Goal: Task Accomplishment & Management: Use online tool/utility

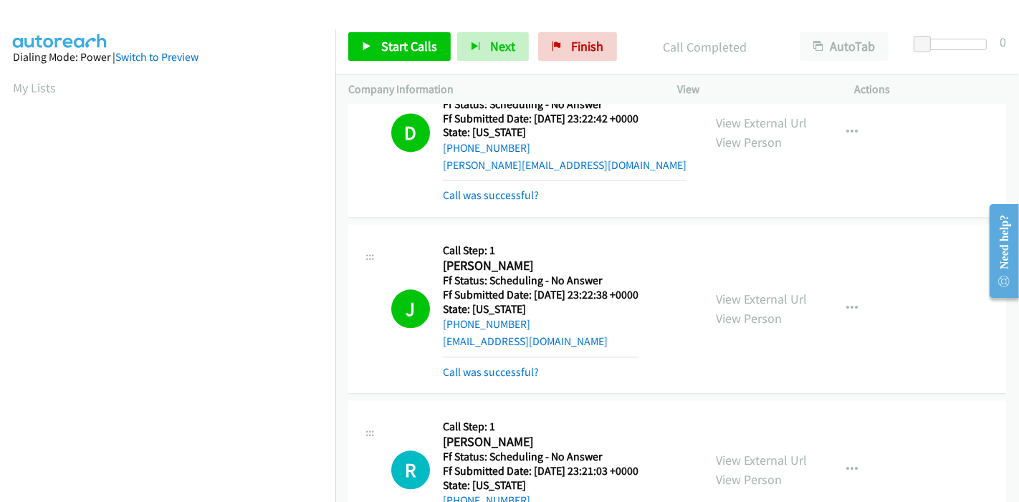
scroll to position [302, 0]
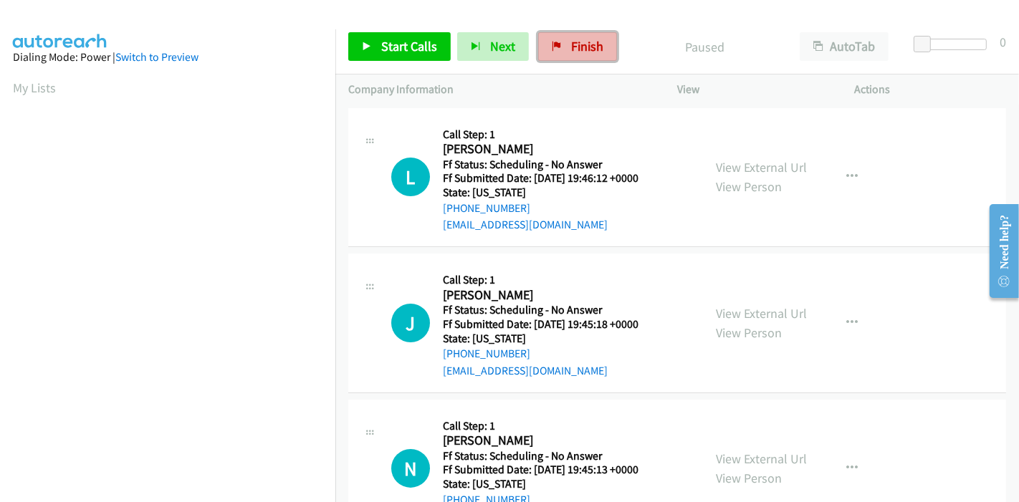
drag, startPoint x: 550, startPoint y: 46, endPoint x: 561, endPoint y: 46, distance: 10.7
click at [552, 46] on icon at bounding box center [557, 47] width 10 height 10
click at [385, 39] on span "Start Calls" at bounding box center [409, 46] width 56 height 16
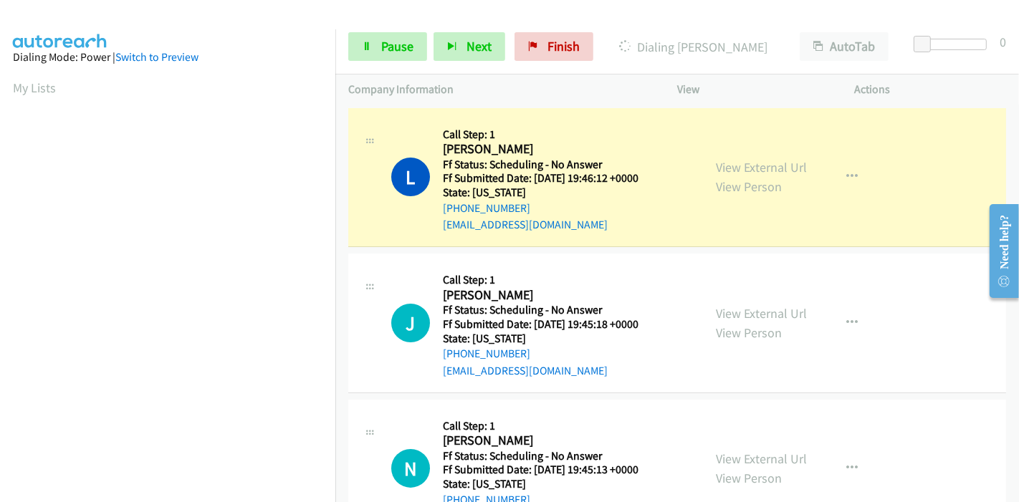
scroll to position [302, 0]
click at [750, 155] on div "View External Url View Person View External Url Email Schedule/Manage Callback …" at bounding box center [798, 177] width 191 height 113
click at [747, 164] on link "View External Url" at bounding box center [761, 167] width 91 height 16
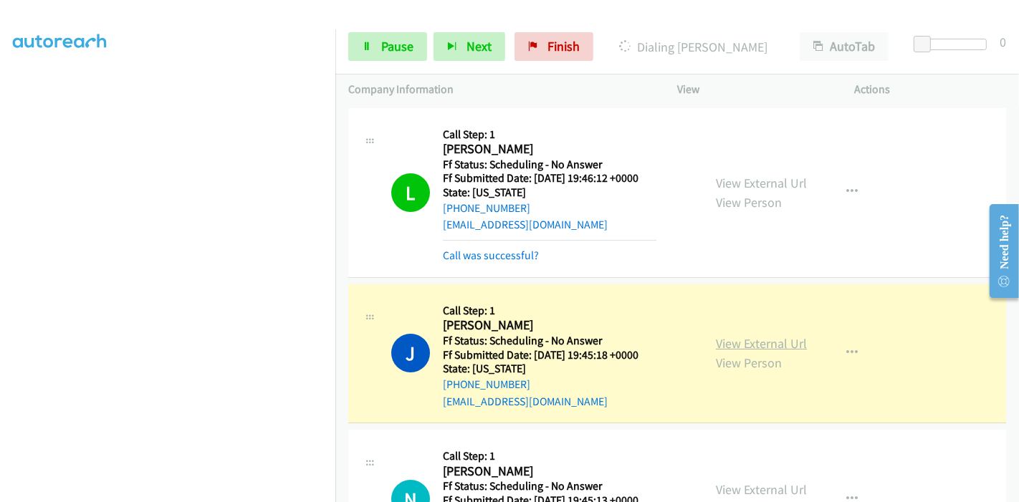
click at [723, 344] on link "View External Url" at bounding box center [761, 343] width 91 height 16
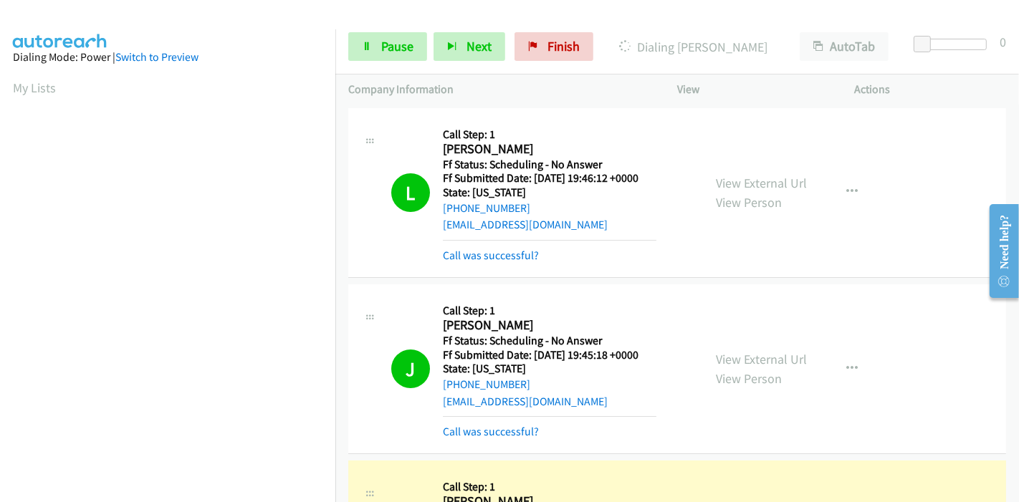
scroll to position [159, 0]
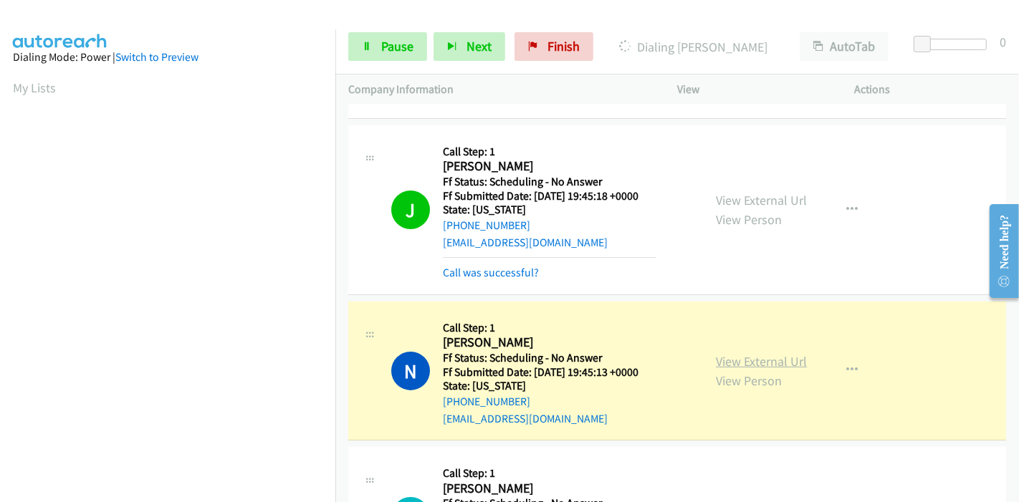
click at [764, 353] on link "View External Url" at bounding box center [761, 361] width 91 height 16
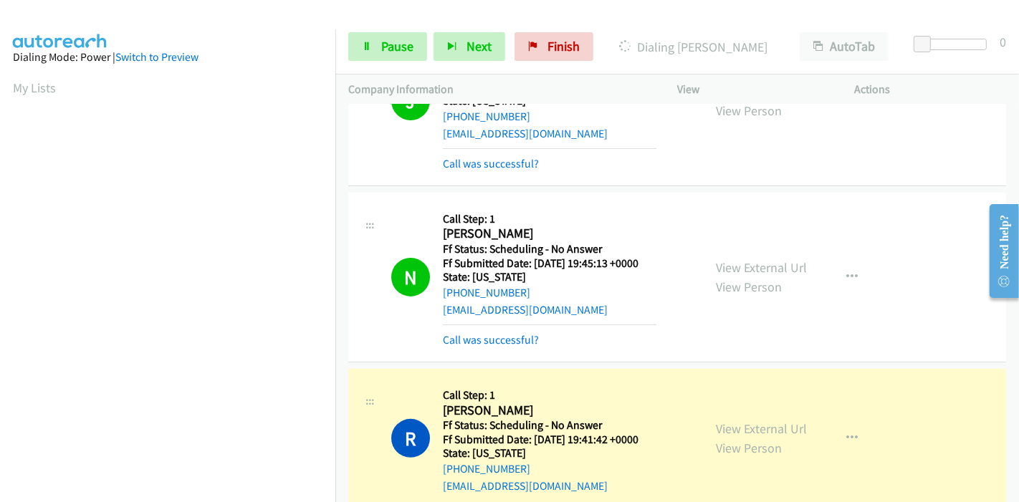
scroll to position [398, 0]
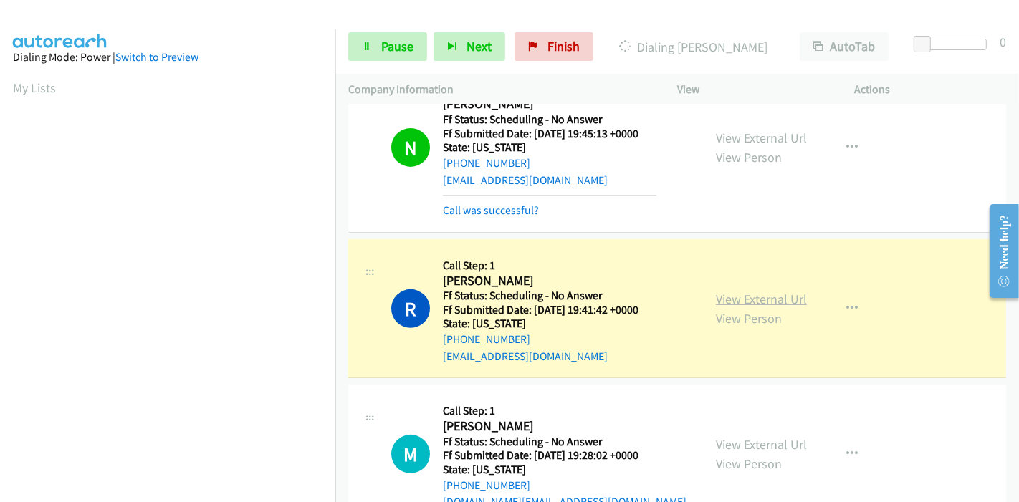
click at [722, 294] on link "View External Url" at bounding box center [761, 299] width 91 height 16
click at [389, 56] on link "Pause" at bounding box center [387, 46] width 79 height 29
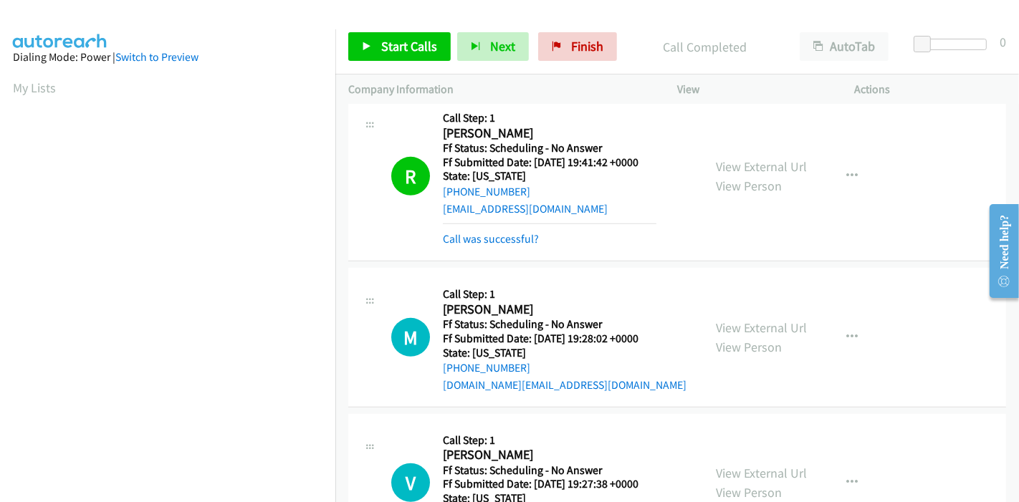
scroll to position [557, 0]
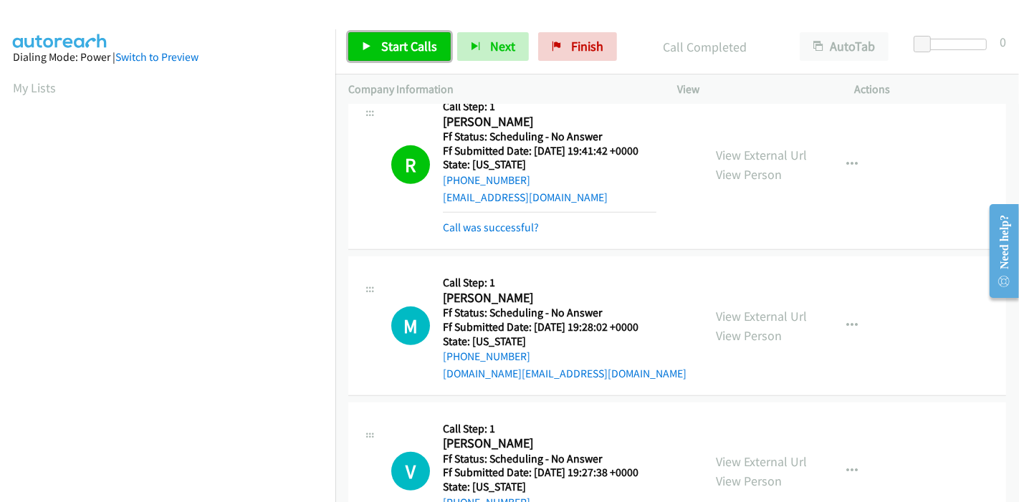
click at [401, 52] on span "Start Calls" at bounding box center [409, 46] width 56 height 16
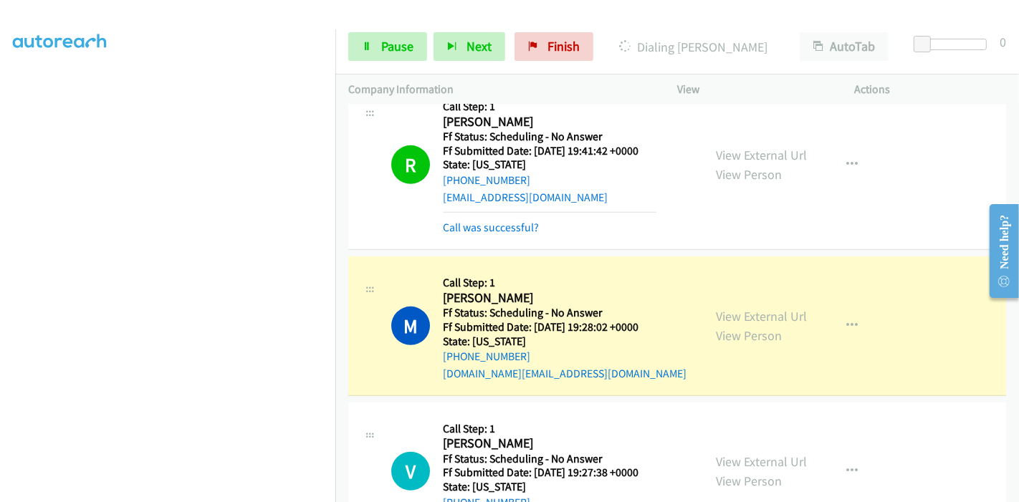
scroll to position [0, 0]
click at [736, 309] on link "View External Url" at bounding box center [761, 316] width 91 height 16
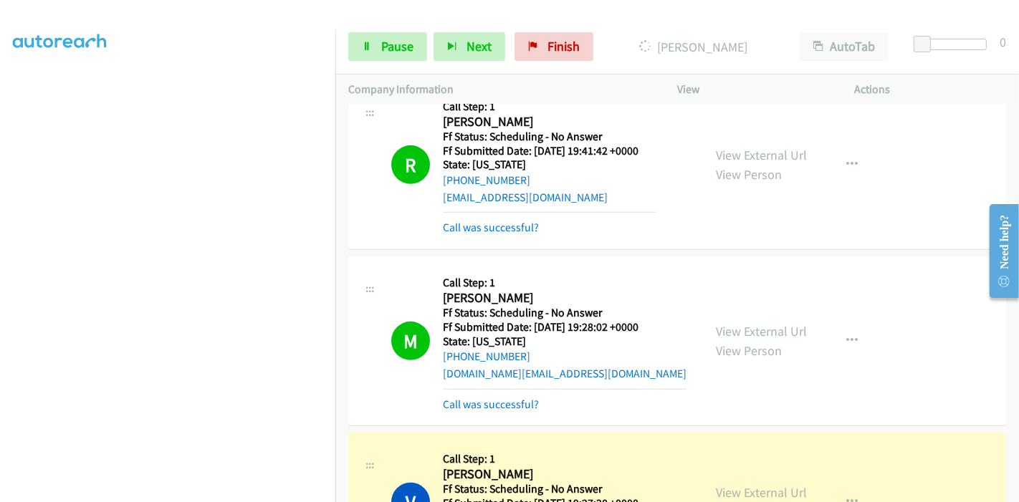
scroll to position [796, 0]
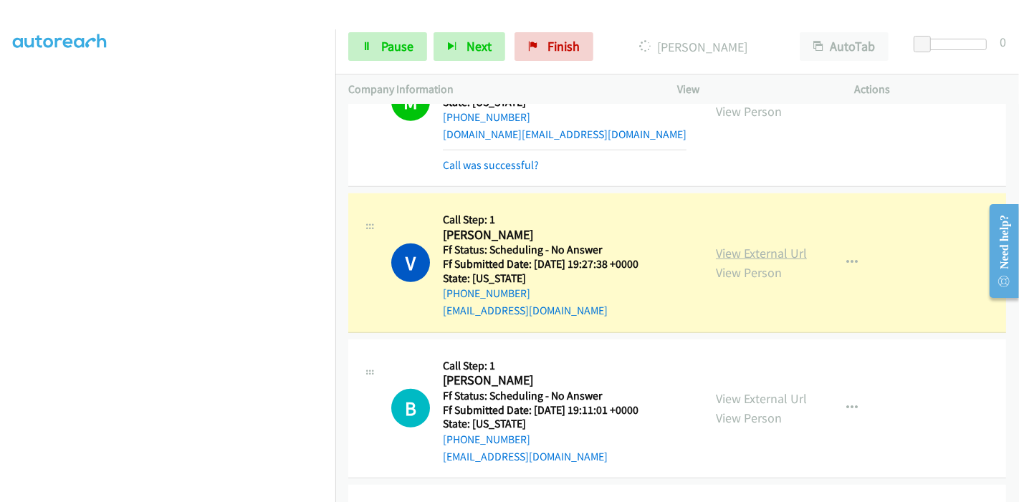
click at [765, 252] on link "View External Url" at bounding box center [761, 253] width 91 height 16
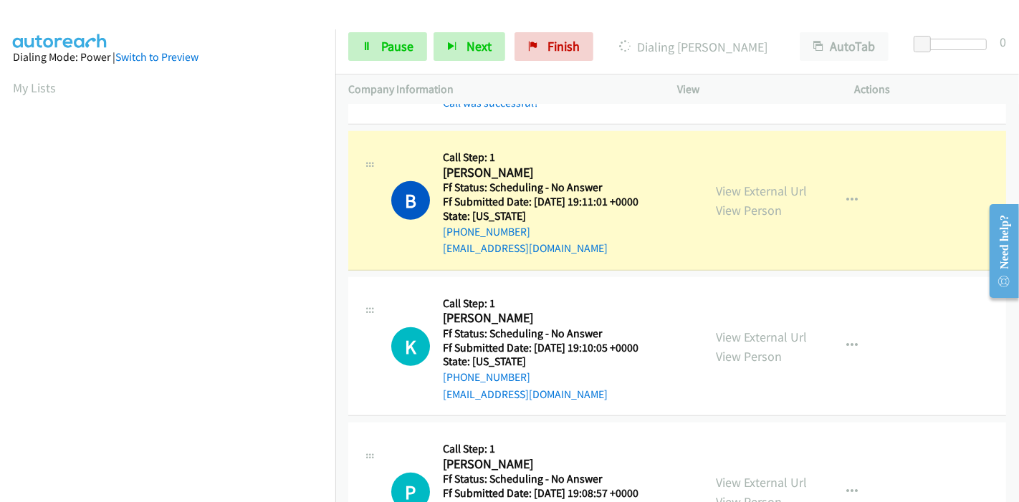
scroll to position [302, 0]
click at [718, 187] on link "View External Url" at bounding box center [761, 191] width 91 height 16
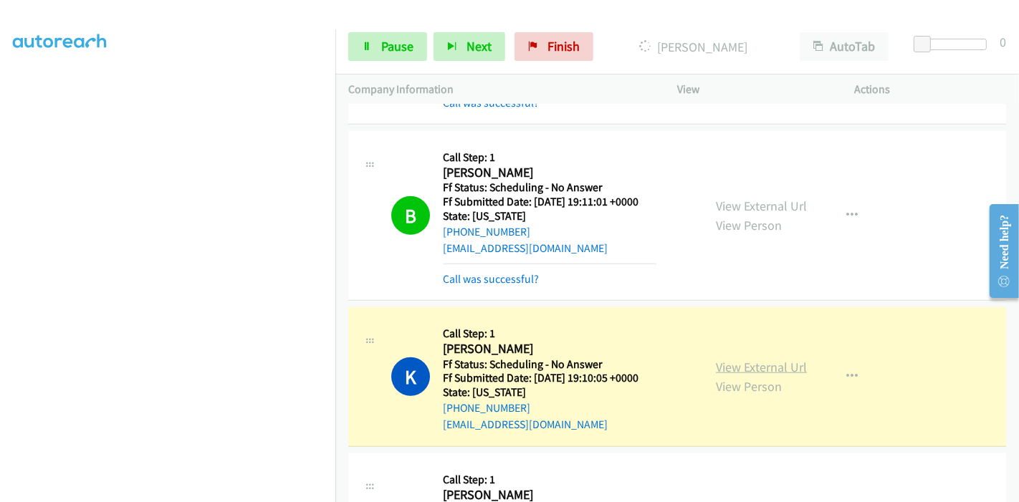
click at [726, 363] on link "View External Url" at bounding box center [761, 367] width 91 height 16
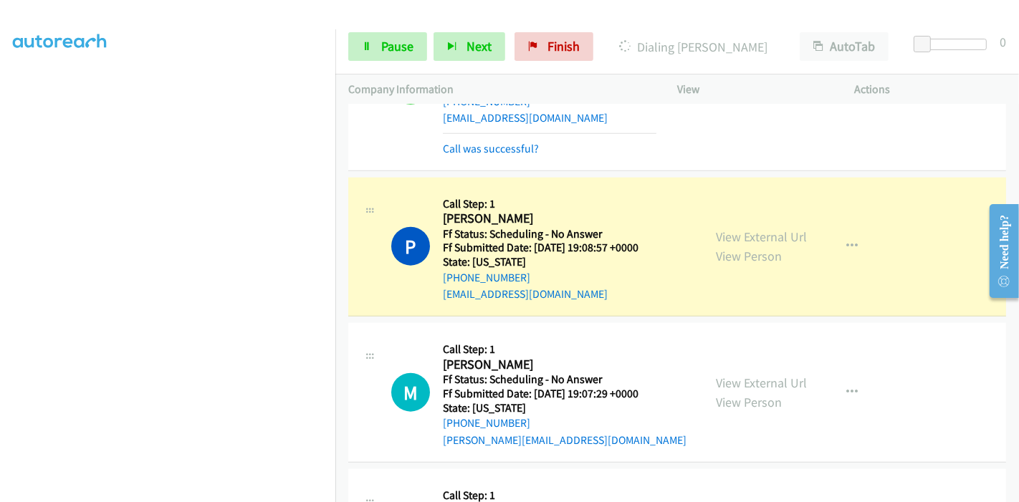
scroll to position [1352, 0]
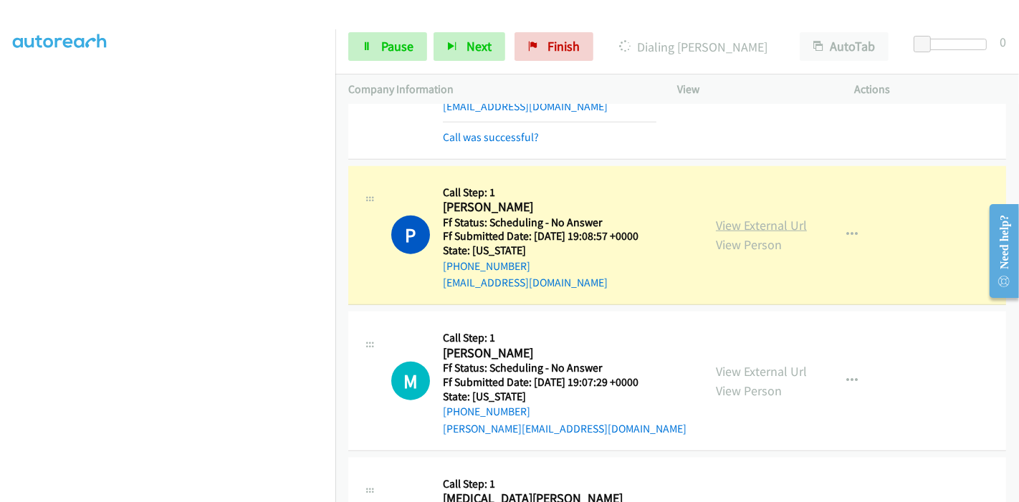
click at [734, 225] on link "View External Url" at bounding box center [761, 225] width 91 height 16
click at [408, 42] on span "Pause" at bounding box center [397, 46] width 32 height 16
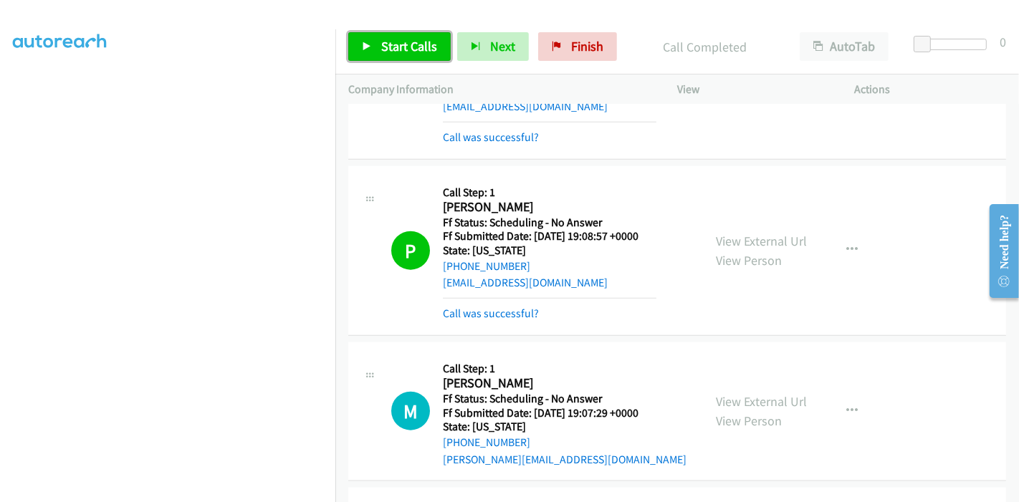
click at [425, 46] on span "Start Calls" at bounding box center [409, 46] width 56 height 16
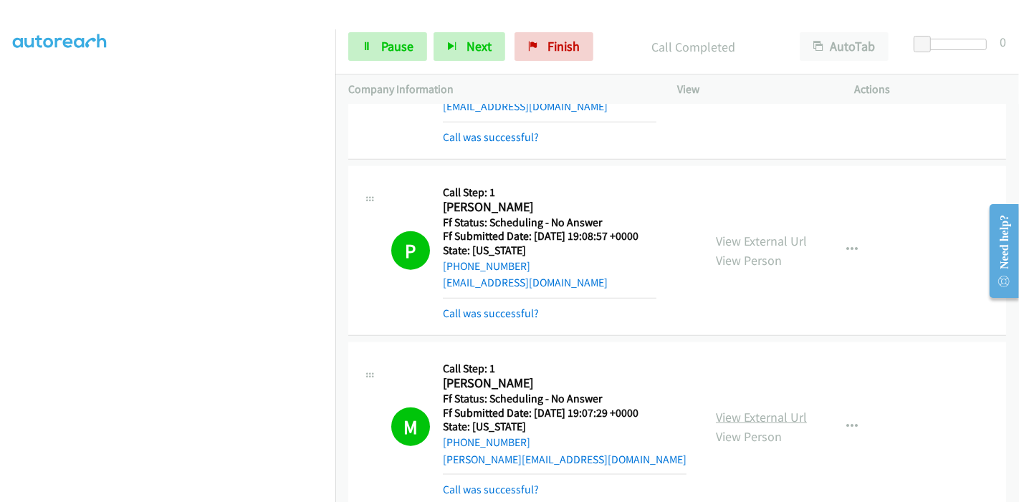
click at [726, 409] on link "View External Url" at bounding box center [761, 417] width 91 height 16
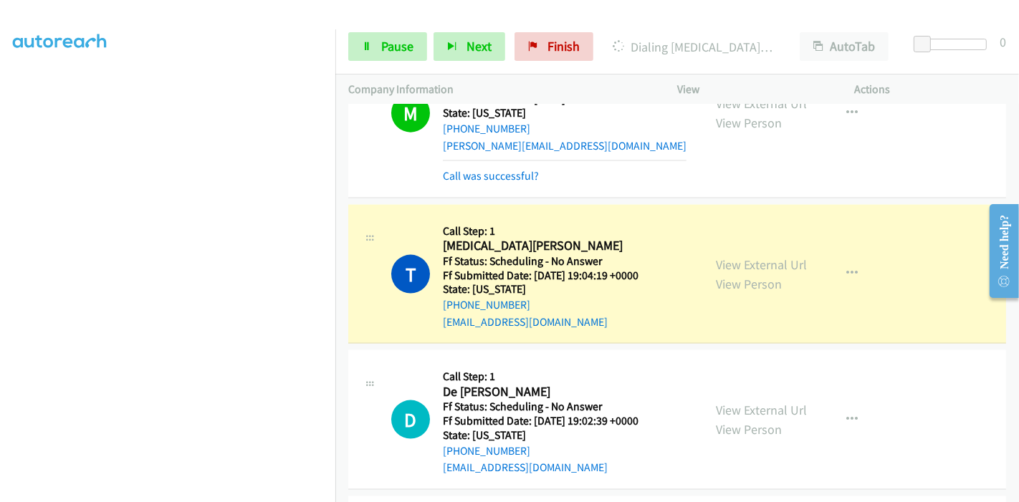
scroll to position [1751, 0]
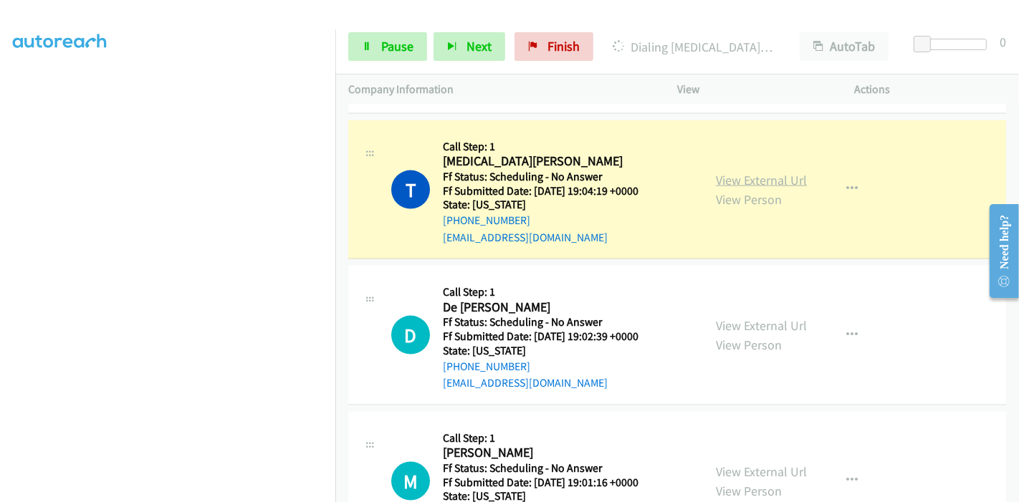
click at [769, 178] on link "View External Url" at bounding box center [761, 180] width 91 height 16
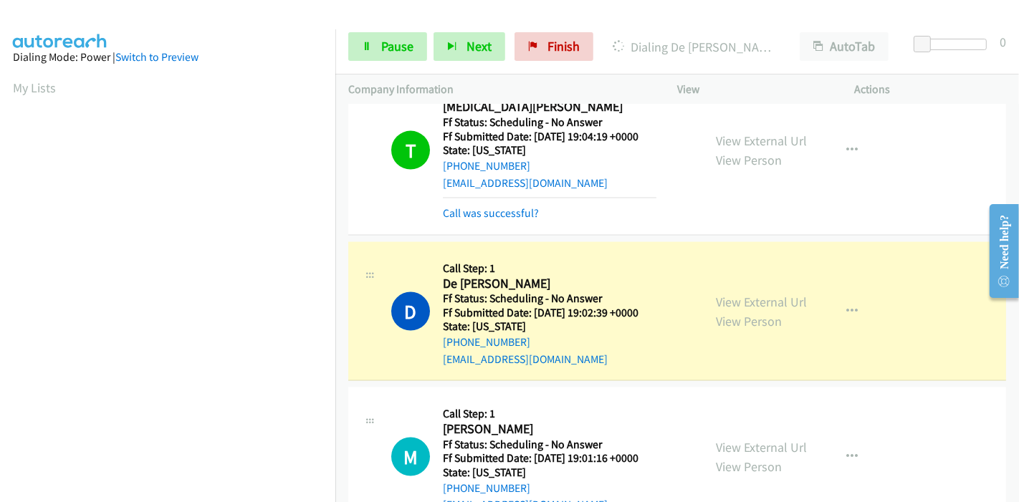
scroll to position [1830, 0]
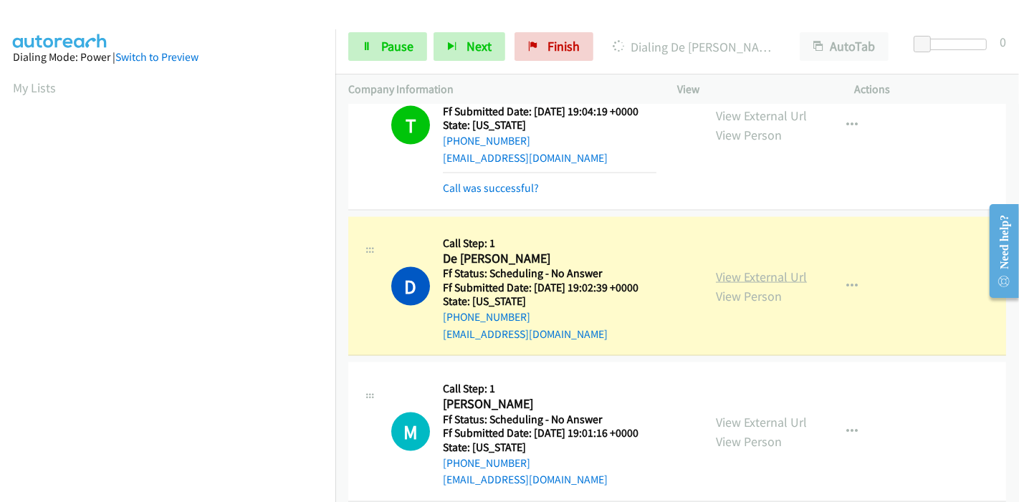
click at [744, 275] on link "View External Url" at bounding box center [761, 277] width 91 height 16
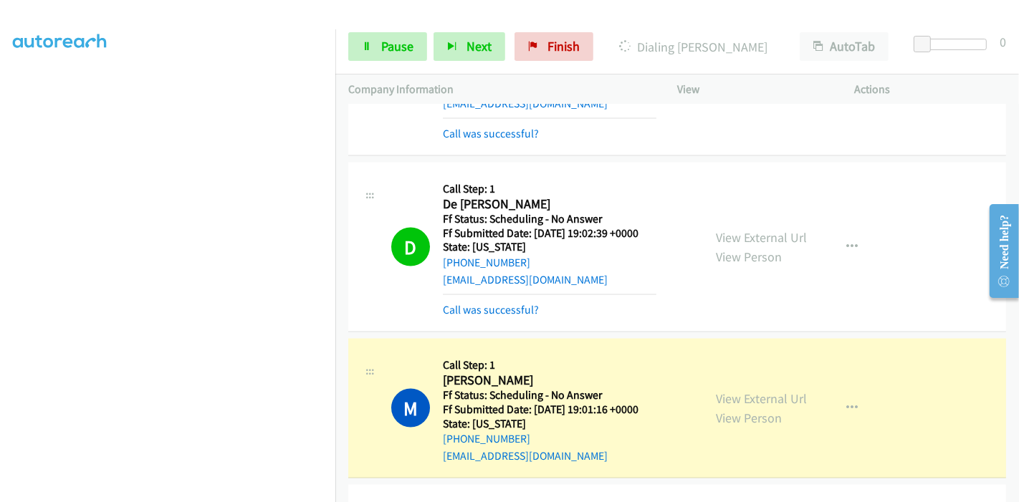
scroll to position [1910, 0]
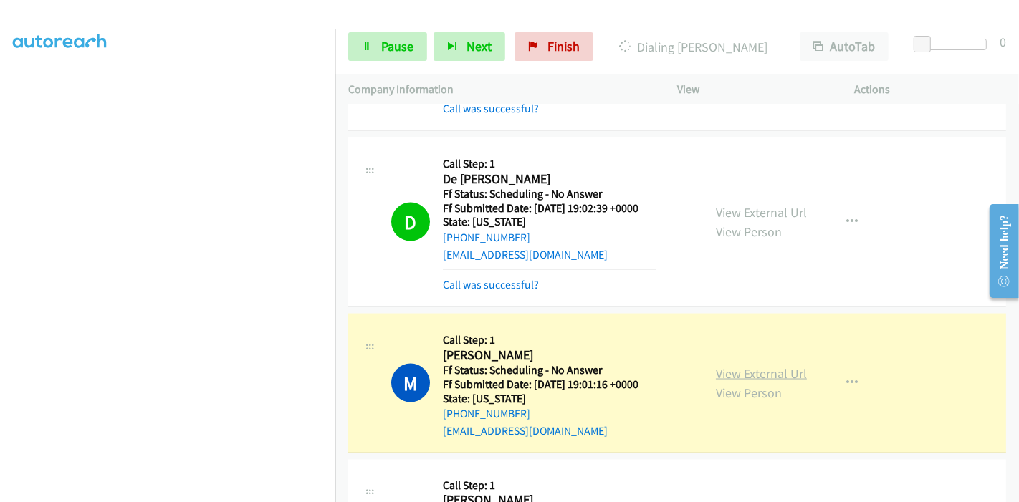
click at [738, 373] on link "View External Url" at bounding box center [761, 373] width 91 height 16
click at [390, 42] on span "Pause" at bounding box center [397, 46] width 32 height 16
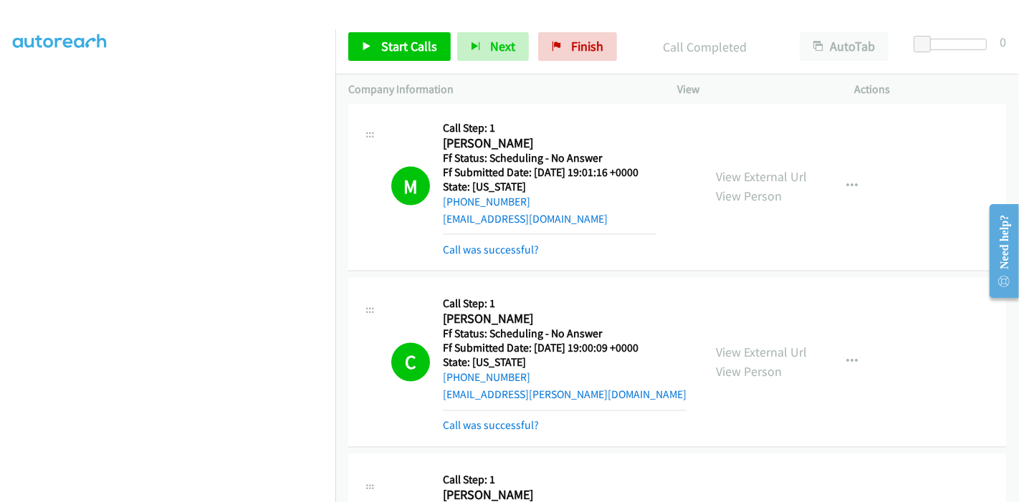
scroll to position [2149, 0]
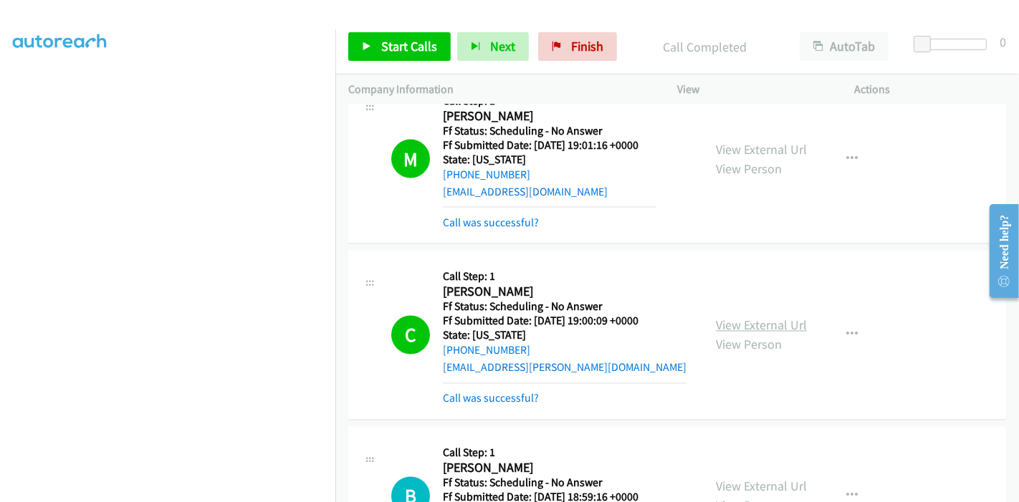
click at [762, 322] on link "View External Url" at bounding box center [761, 325] width 91 height 16
click at [366, 44] on icon at bounding box center [367, 47] width 10 height 10
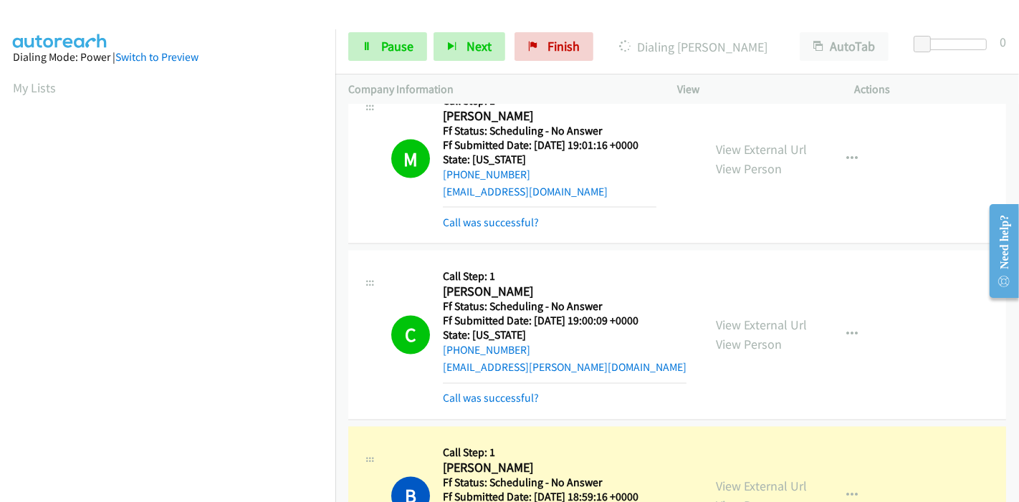
scroll to position [2387, 0]
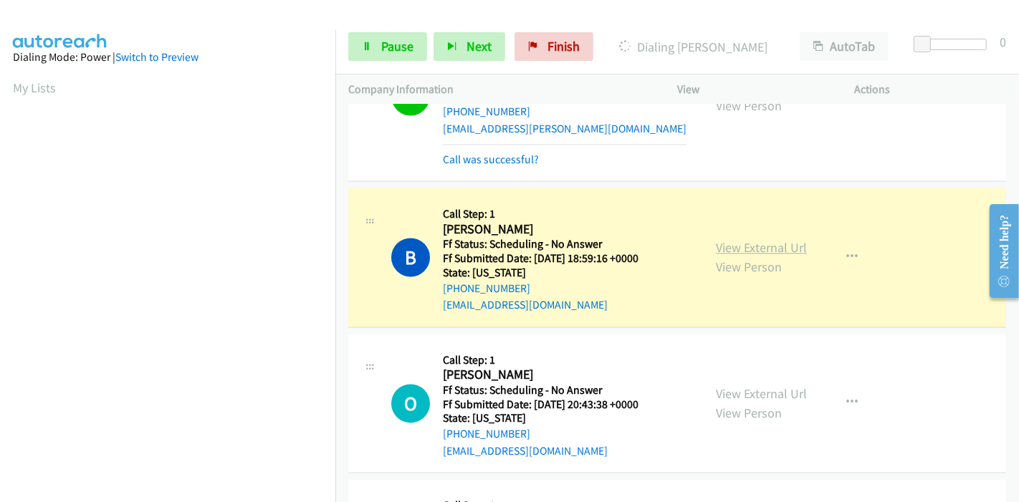
click at [743, 241] on link "View External Url" at bounding box center [761, 248] width 91 height 16
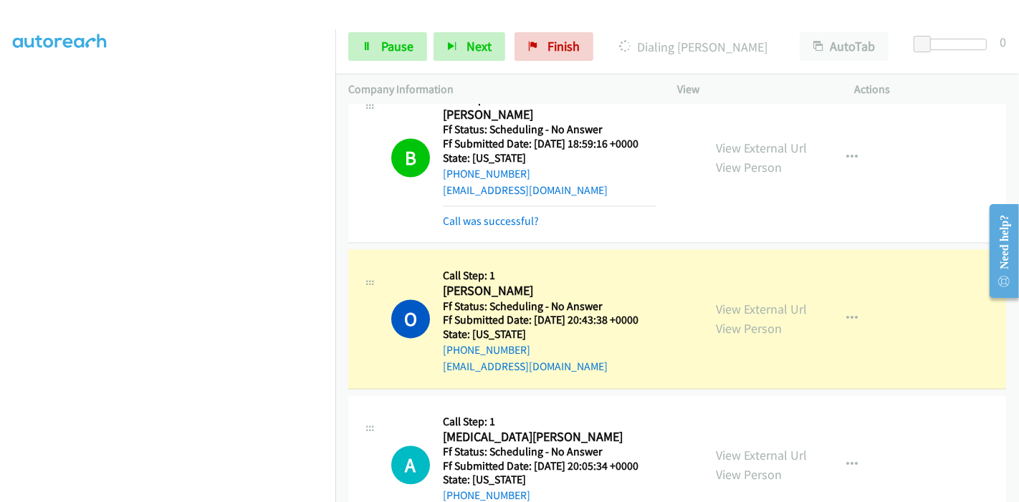
scroll to position [2626, 0]
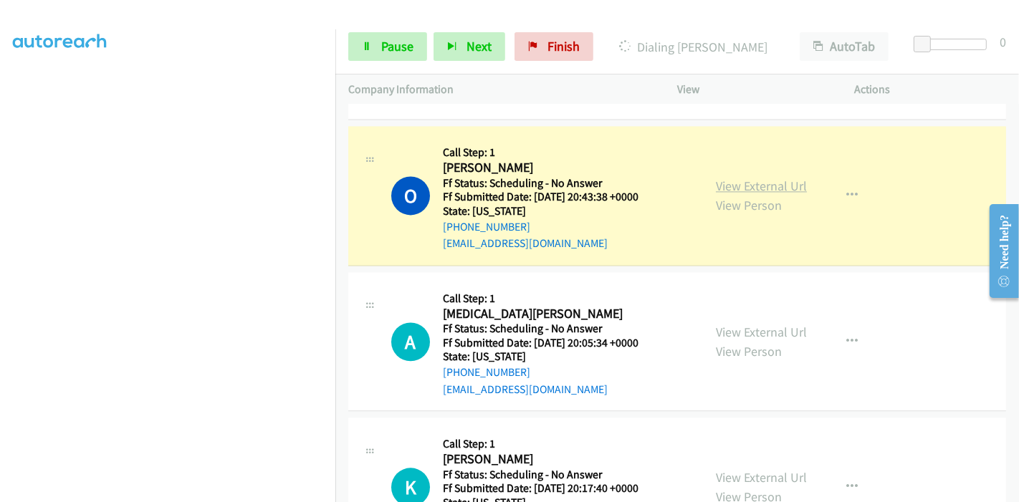
click at [761, 180] on link "View External Url" at bounding box center [761, 186] width 91 height 16
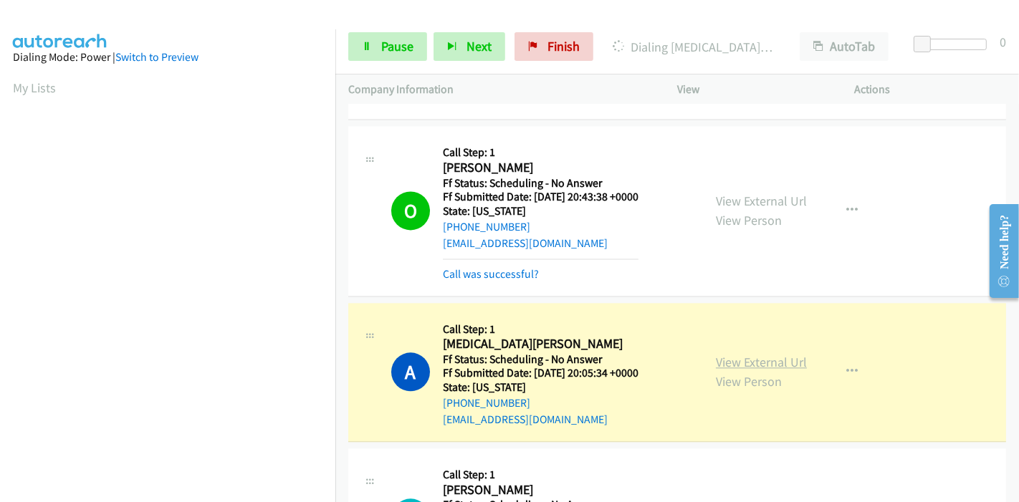
click at [769, 357] on link "View External Url" at bounding box center [761, 362] width 91 height 16
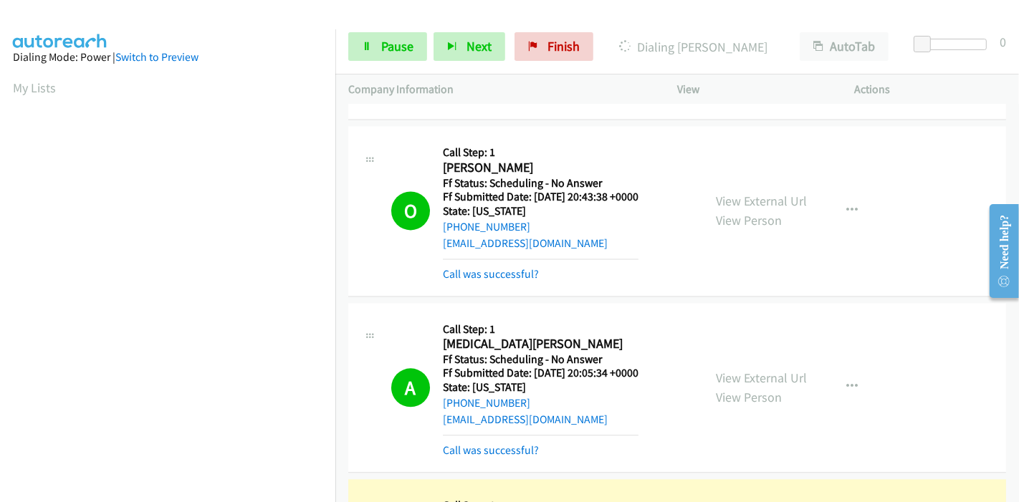
scroll to position [302, 0]
click at [726, 377] on link "View External Url" at bounding box center [761, 378] width 91 height 16
click at [388, 42] on span "Pause" at bounding box center [397, 46] width 32 height 16
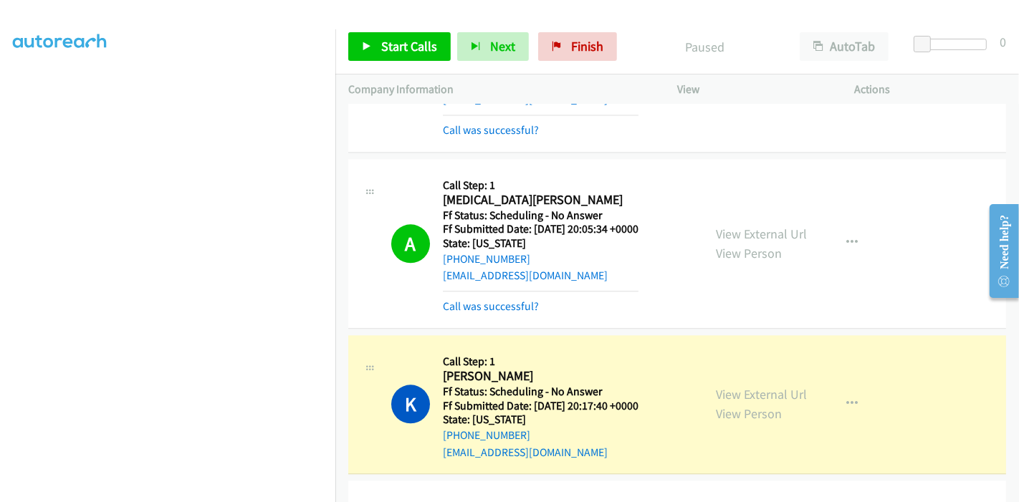
scroll to position [2785, 0]
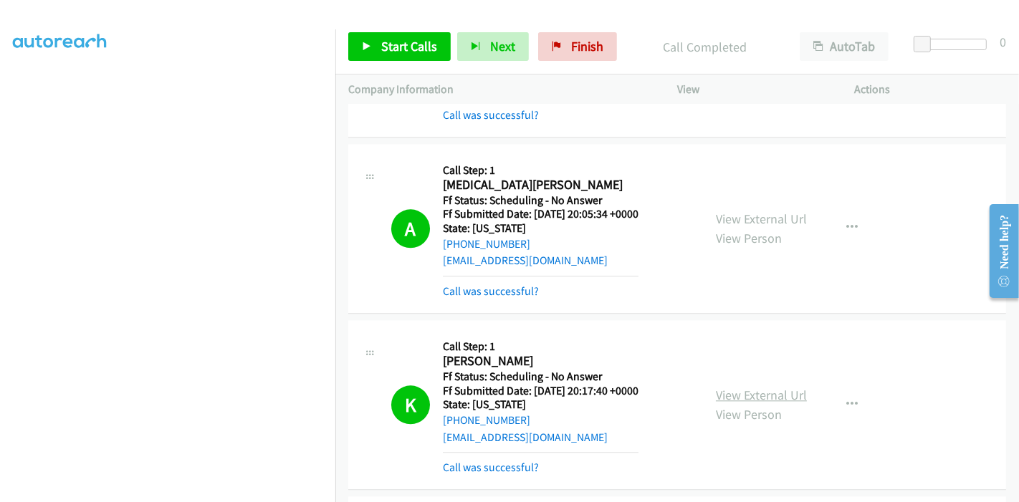
click at [749, 367] on div "View External Url View Person View External Url Email Schedule/Manage Callback …" at bounding box center [798, 404] width 191 height 143
click at [734, 387] on link "View External Url" at bounding box center [761, 395] width 91 height 16
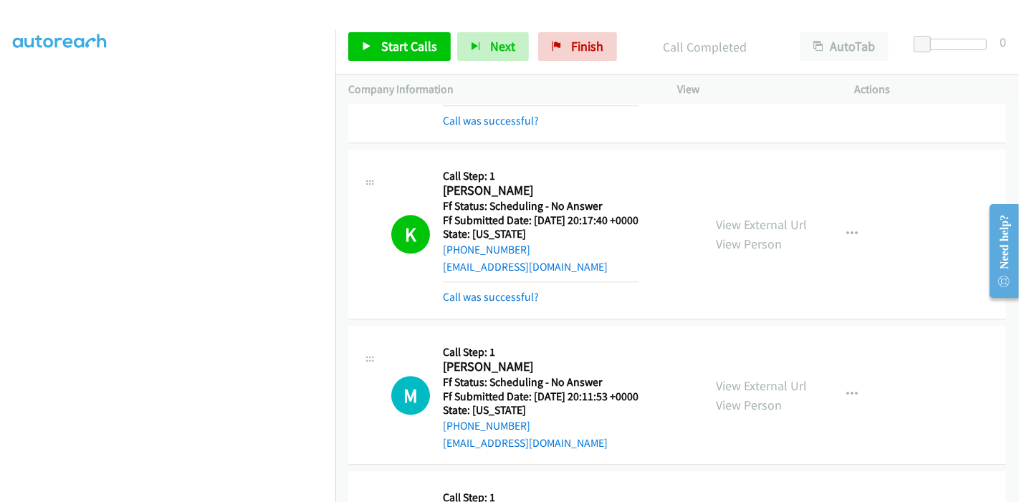
scroll to position [3024, 0]
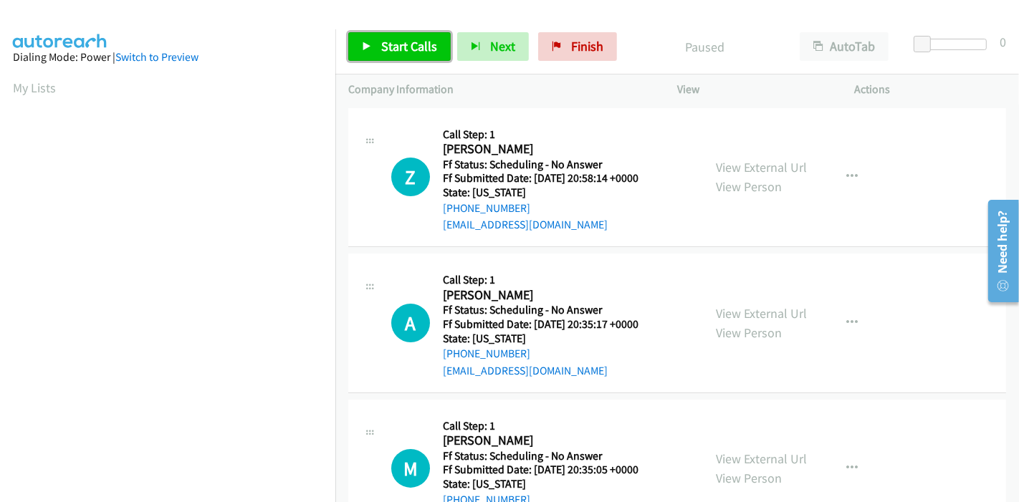
click at [369, 44] on icon at bounding box center [367, 47] width 10 height 10
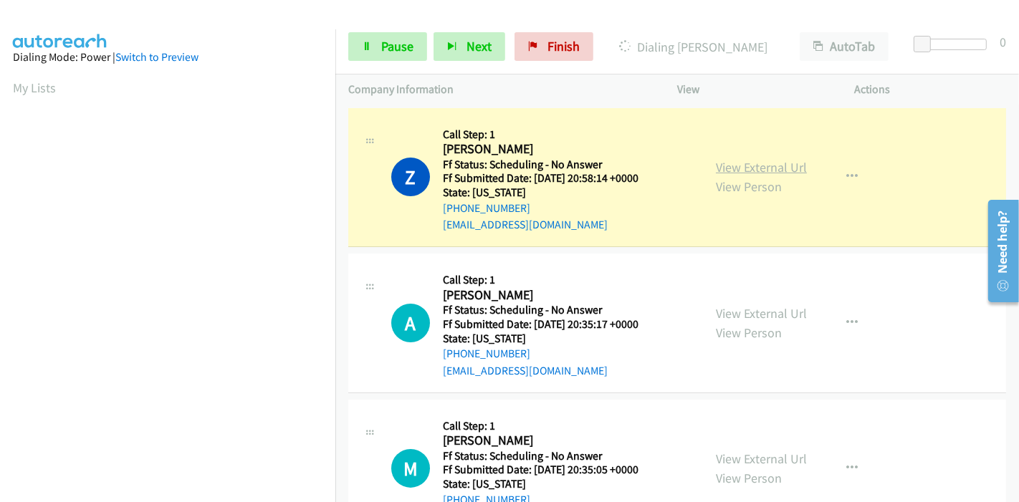
click at [791, 160] on link "View External Url" at bounding box center [761, 167] width 91 height 16
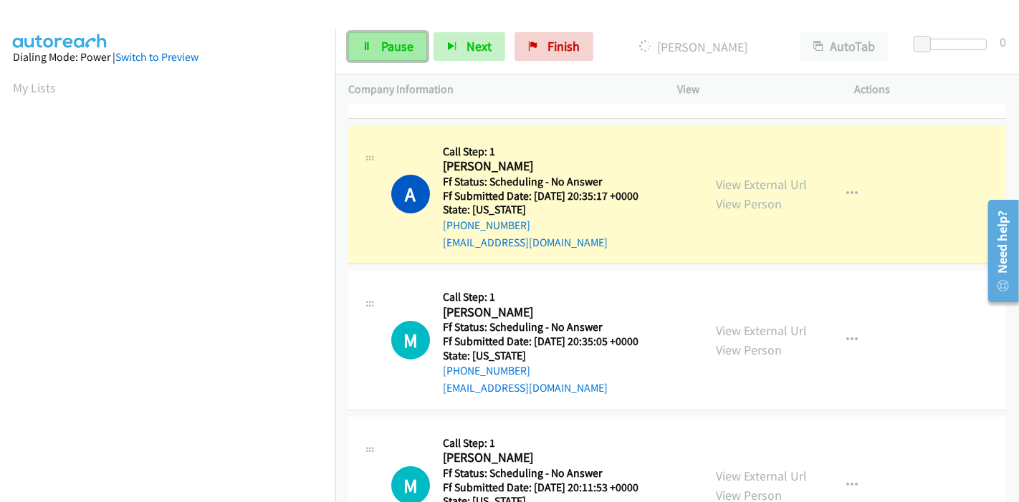
click at [369, 48] on icon at bounding box center [367, 47] width 10 height 10
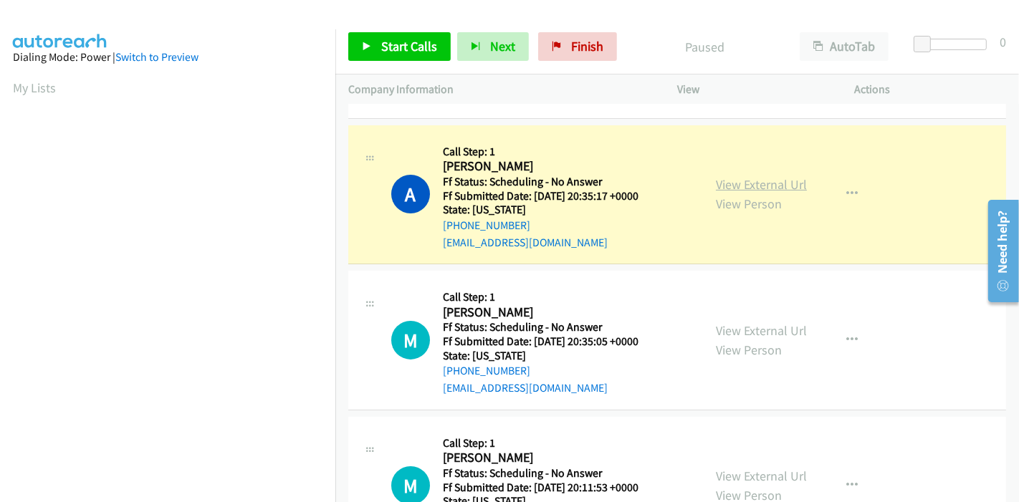
click at [748, 179] on link "View External Url" at bounding box center [761, 184] width 91 height 16
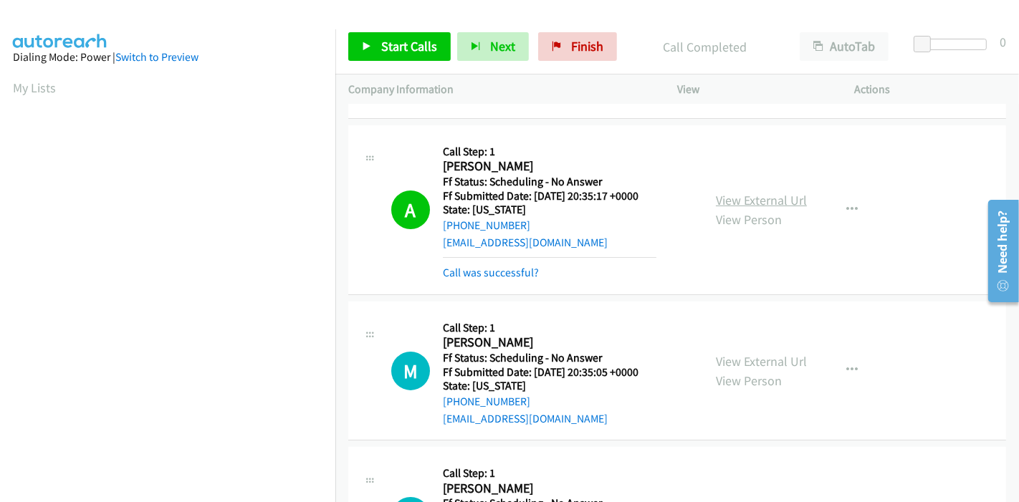
scroll to position [302, 0]
click at [350, 46] on link "Start Calls" at bounding box center [399, 46] width 102 height 29
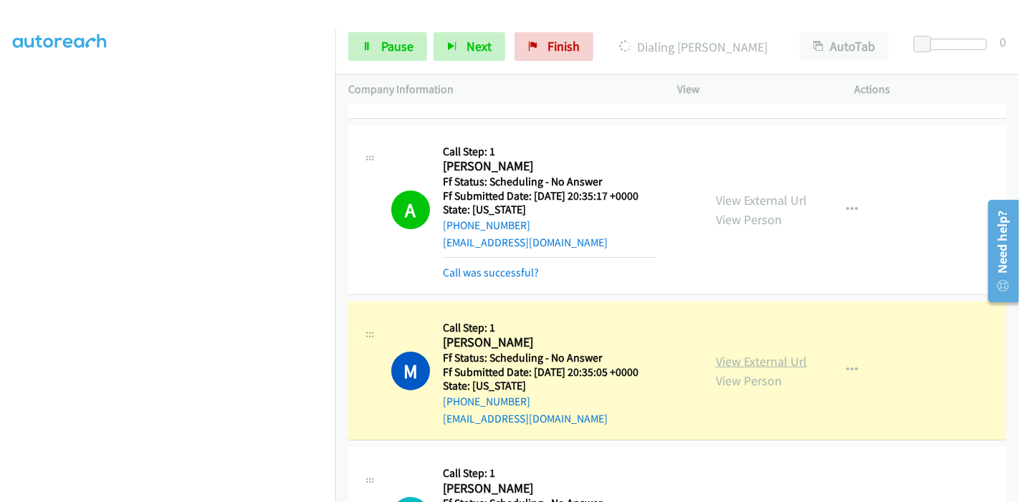
click at [745, 365] on link "View External Url" at bounding box center [761, 361] width 91 height 16
click at [385, 47] on span "Pause" at bounding box center [397, 46] width 32 height 16
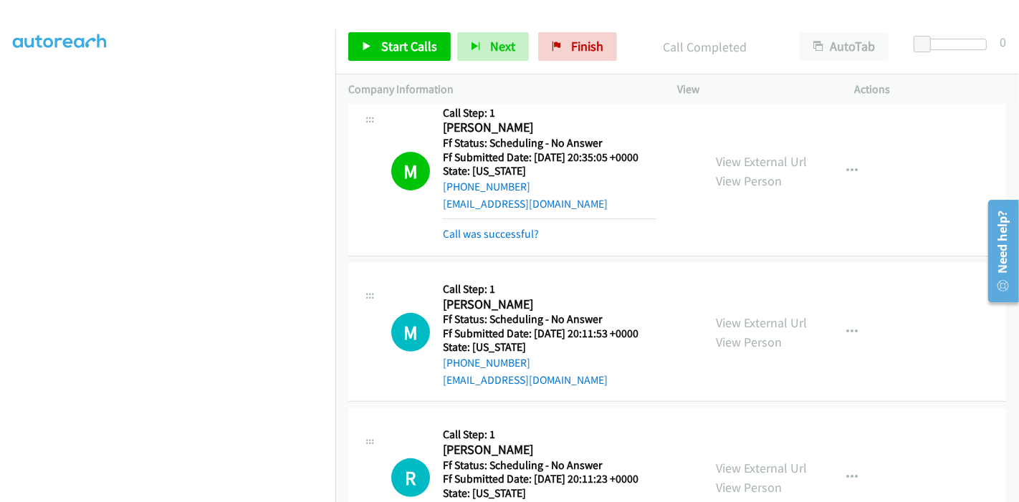
scroll to position [398, 0]
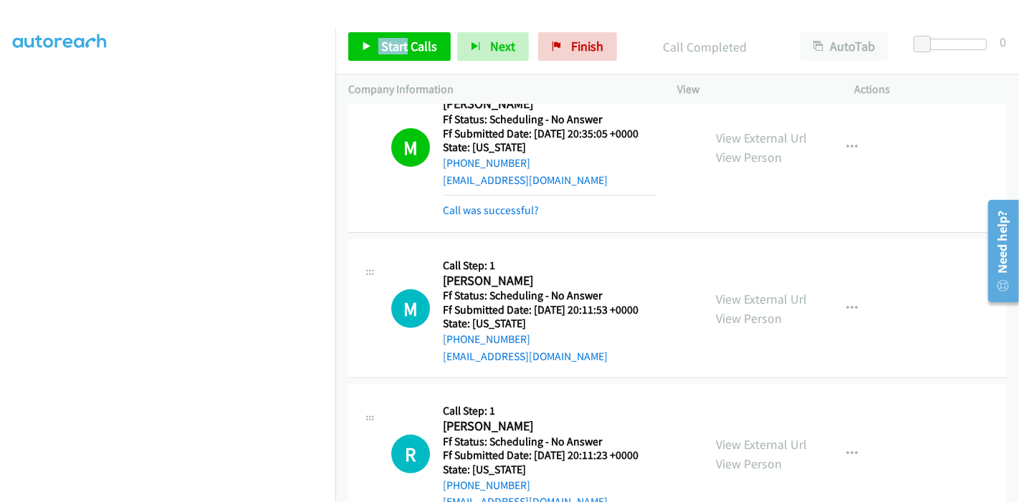
click at [403, 34] on div "Start Calls Pause Next Finish Call Completed AutoTab AutoTab 0" at bounding box center [676, 46] width 683 height 55
click at [403, 37] on link "Start Calls" at bounding box center [399, 46] width 102 height 29
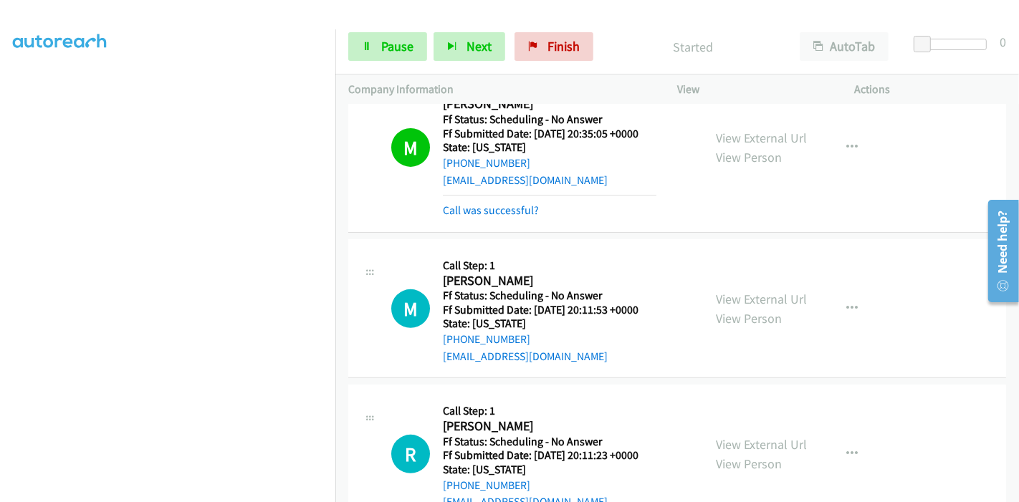
scroll to position [223, 0]
click at [788, 299] on link "View External Url" at bounding box center [761, 299] width 91 height 16
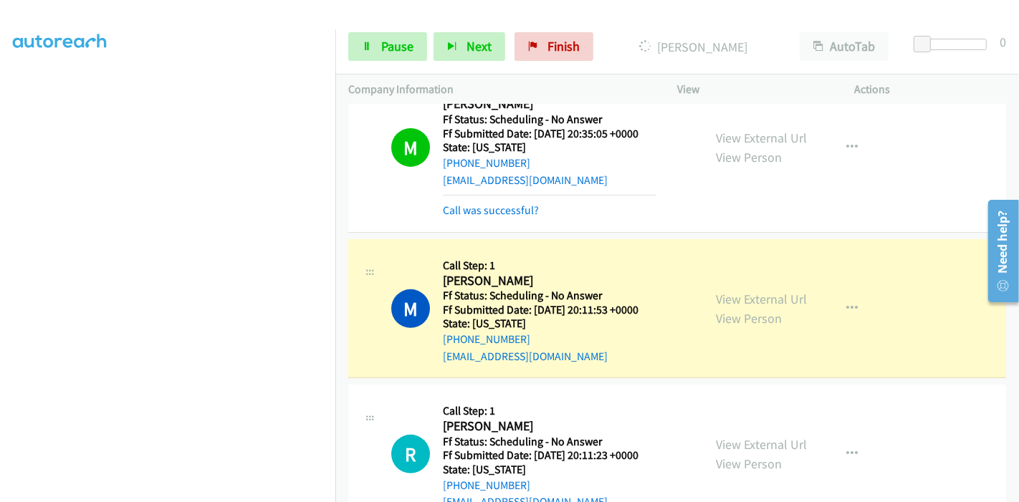
scroll to position [0, 0]
click at [749, 297] on link "View External Url" at bounding box center [761, 299] width 91 height 16
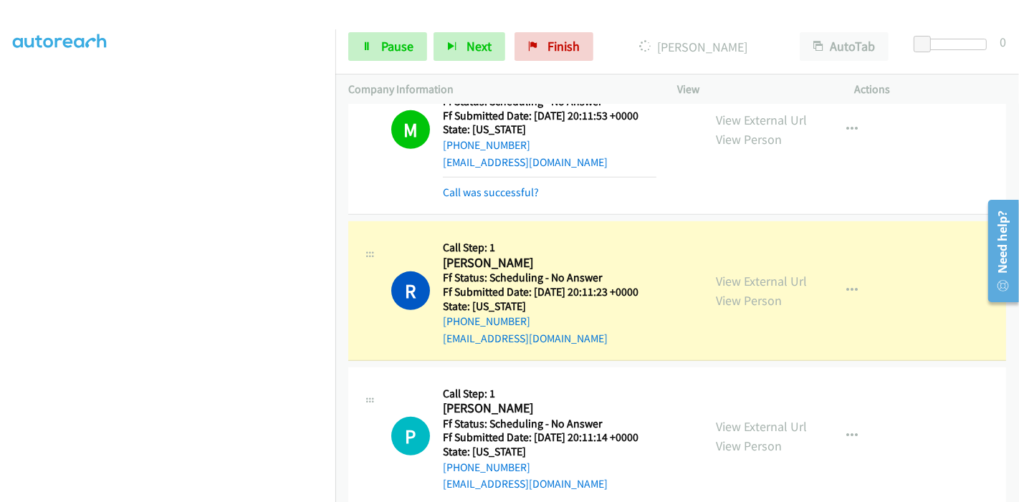
scroll to position [636, 0]
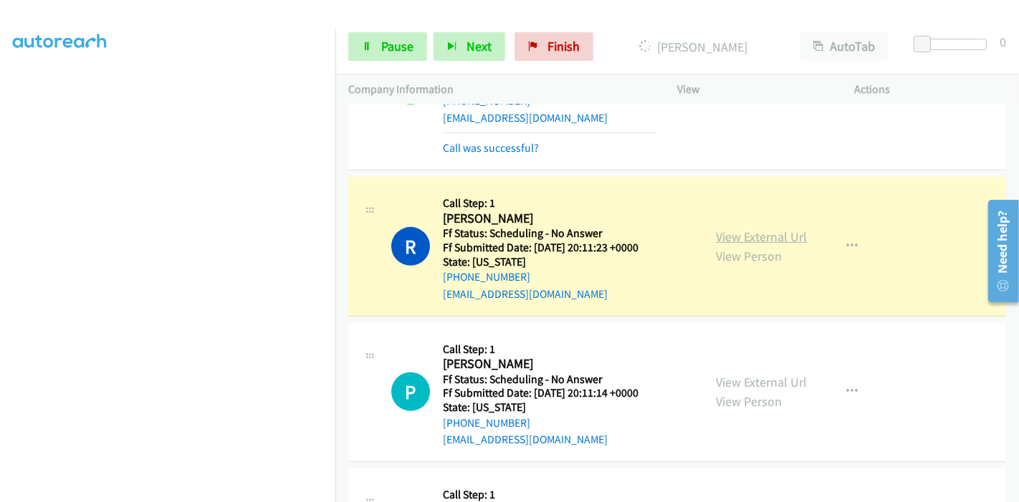
click at [763, 232] on link "View External Url" at bounding box center [761, 236] width 91 height 16
click at [746, 231] on link "View External Url" at bounding box center [761, 236] width 91 height 16
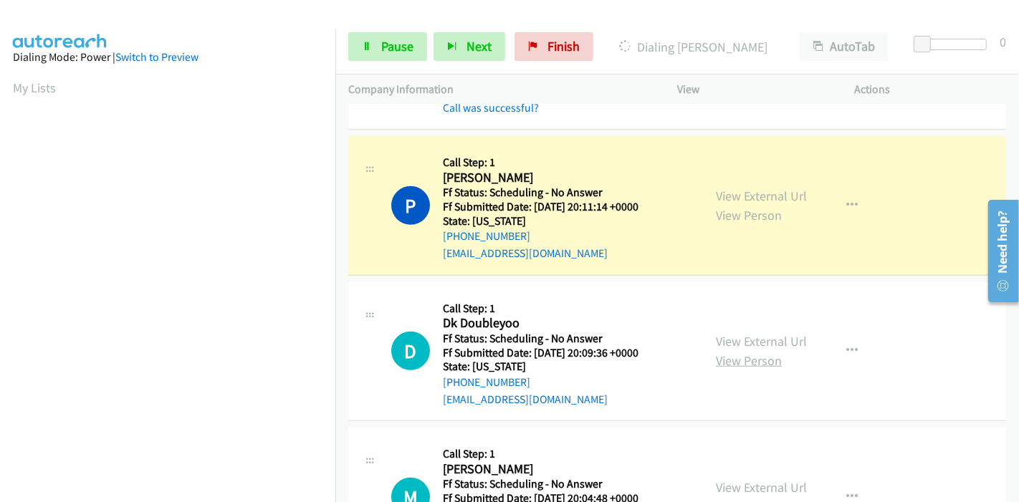
scroll to position [875, 0]
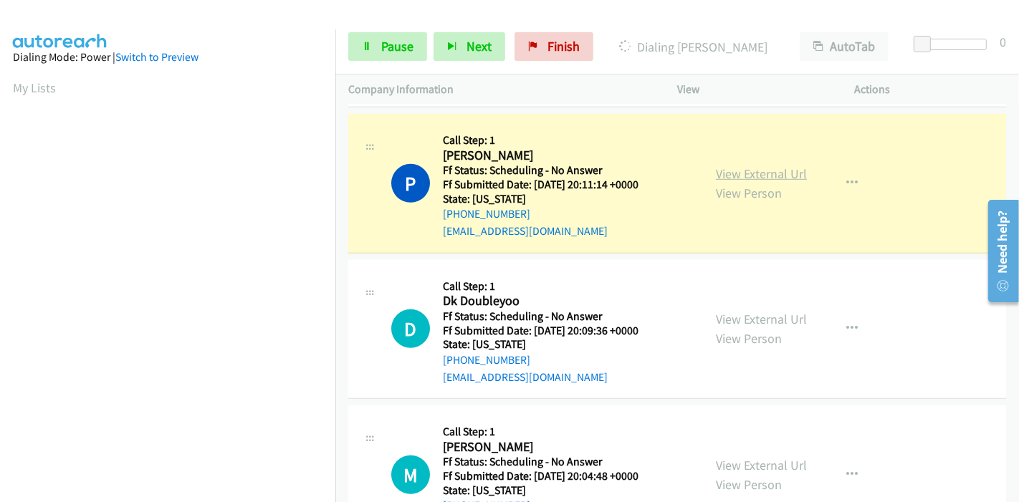
click at [770, 170] on link "View External Url" at bounding box center [761, 173] width 91 height 16
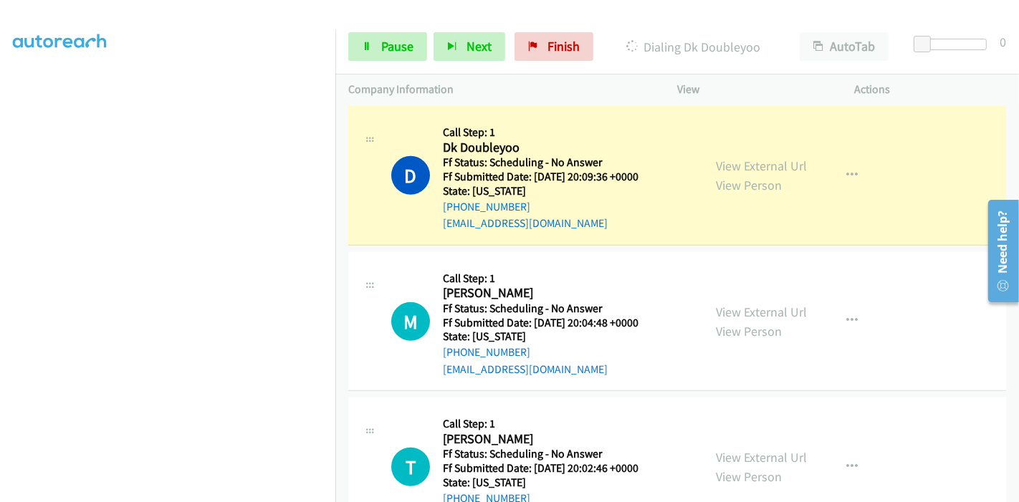
scroll to position [1034, 0]
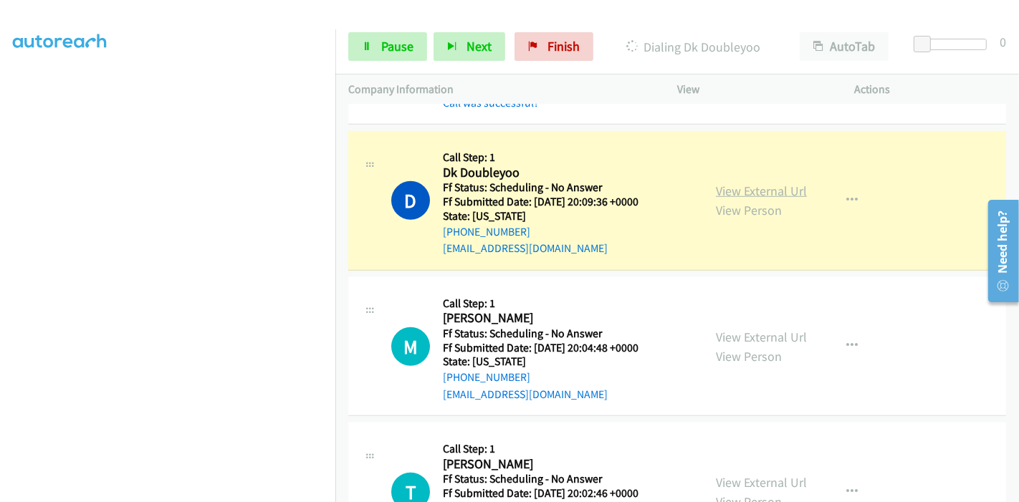
click at [755, 189] on link "View External Url" at bounding box center [761, 191] width 91 height 16
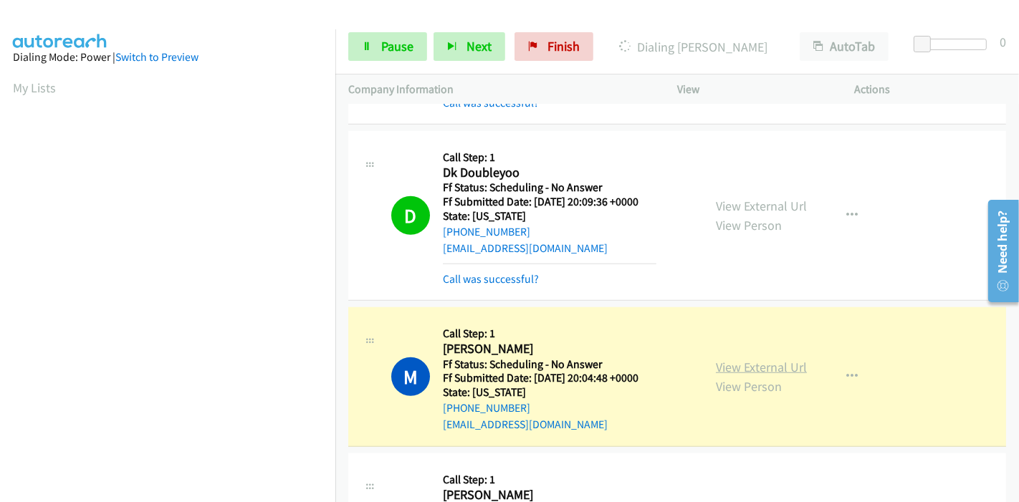
click at [716, 367] on link "View External Url" at bounding box center [761, 367] width 91 height 16
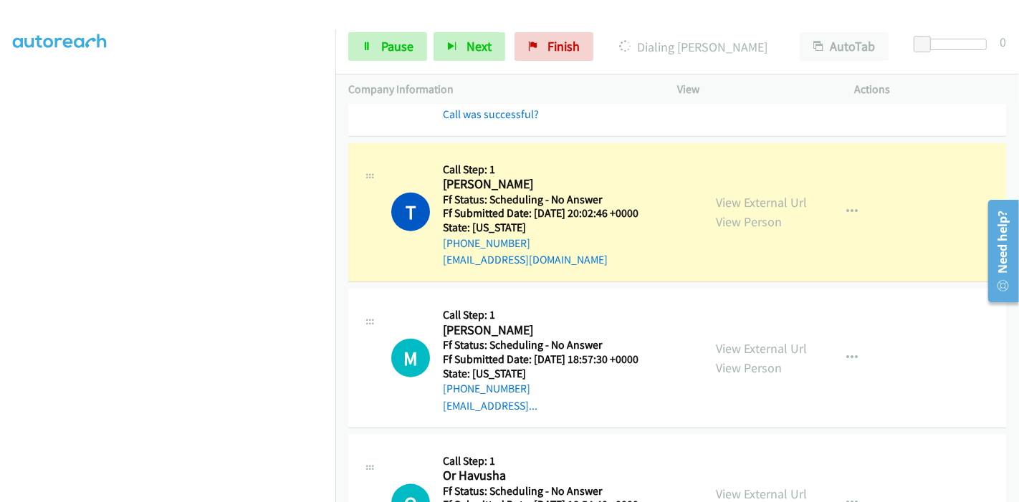
scroll to position [1433, 0]
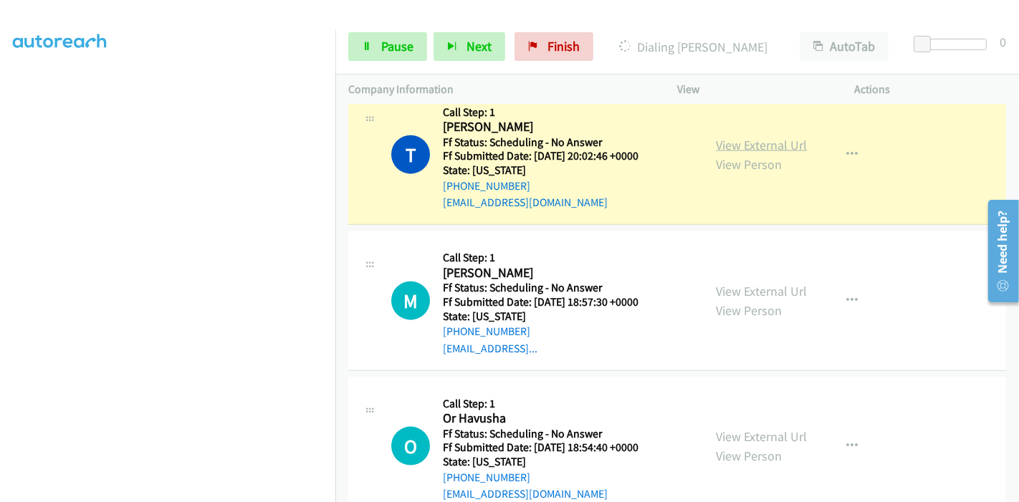
click at [771, 146] on link "View External Url" at bounding box center [761, 145] width 91 height 16
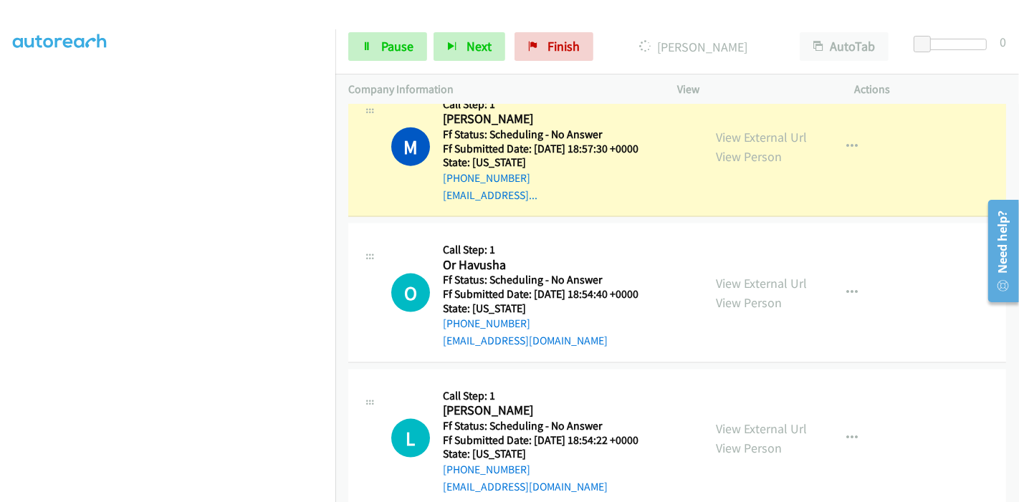
scroll to position [1592, 0]
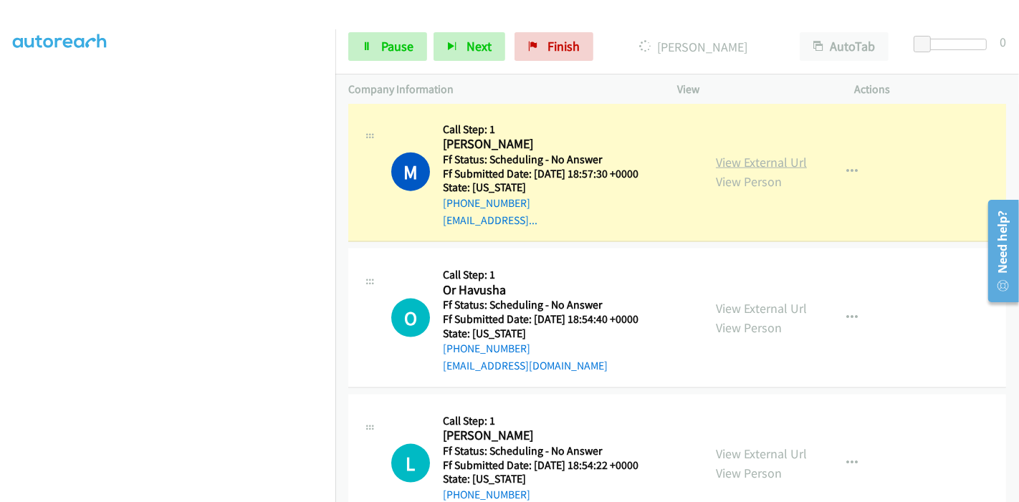
click at [748, 154] on link "View External Url" at bounding box center [761, 162] width 91 height 16
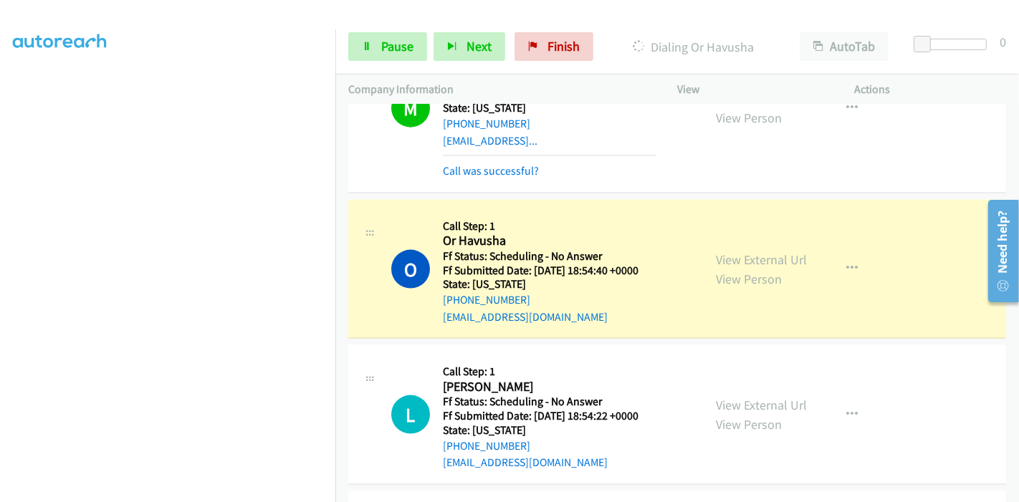
scroll to position [0, 0]
click at [724, 251] on link "View External Url" at bounding box center [761, 259] width 91 height 16
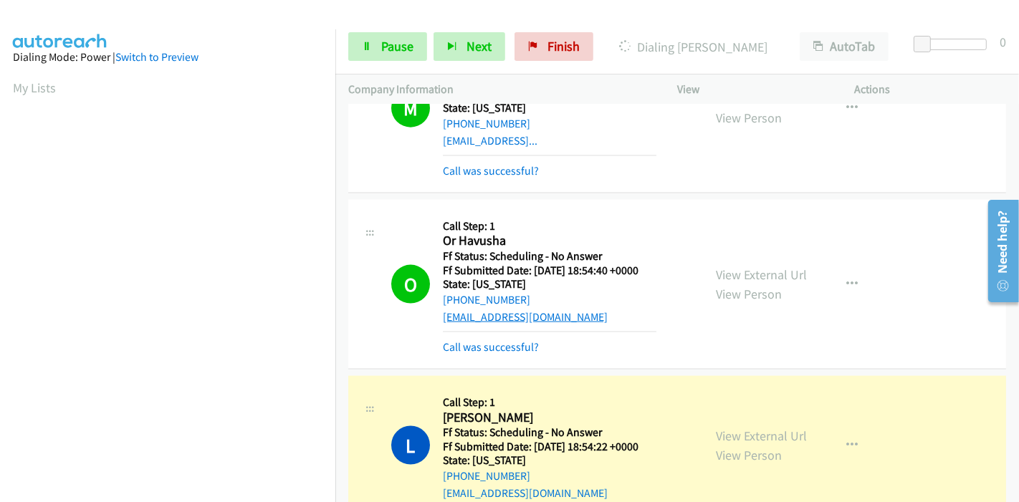
scroll to position [302, 0]
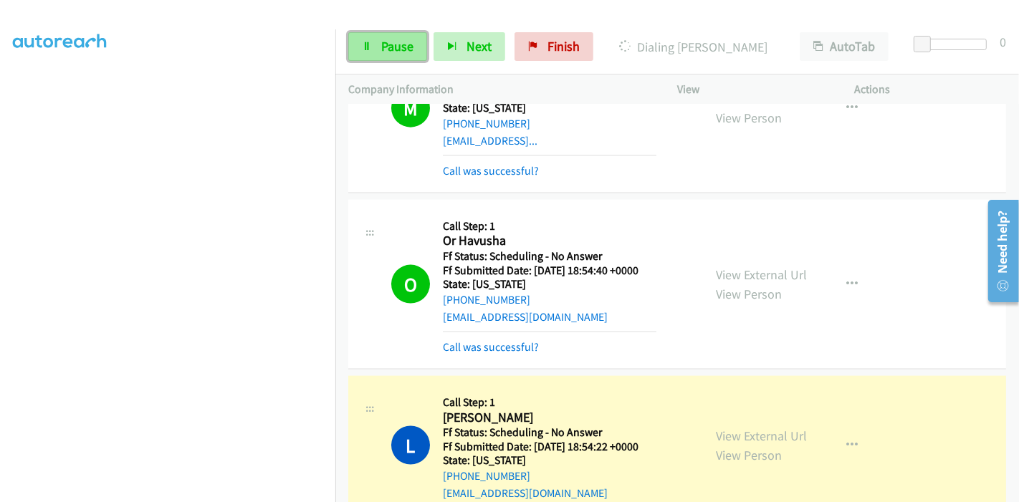
click at [386, 46] on span "Pause" at bounding box center [397, 46] width 32 height 16
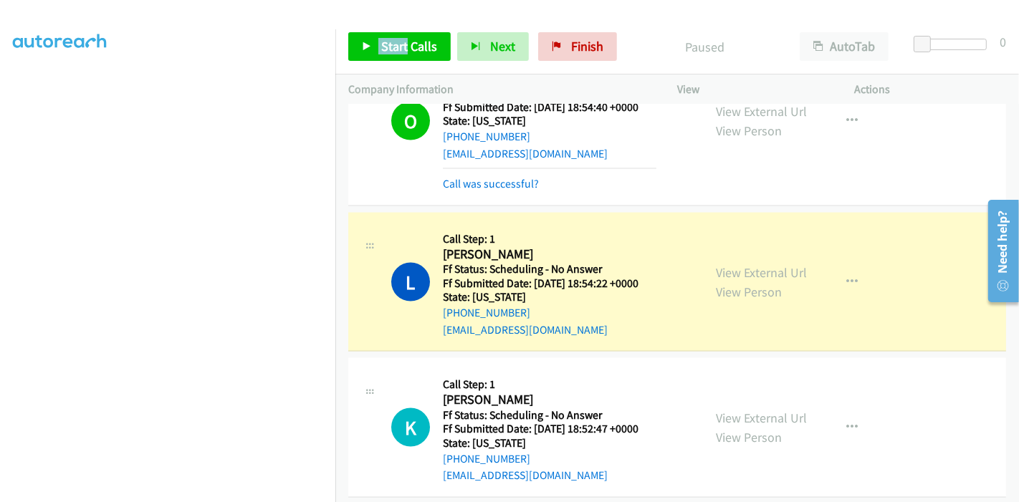
scroll to position [1989, 0]
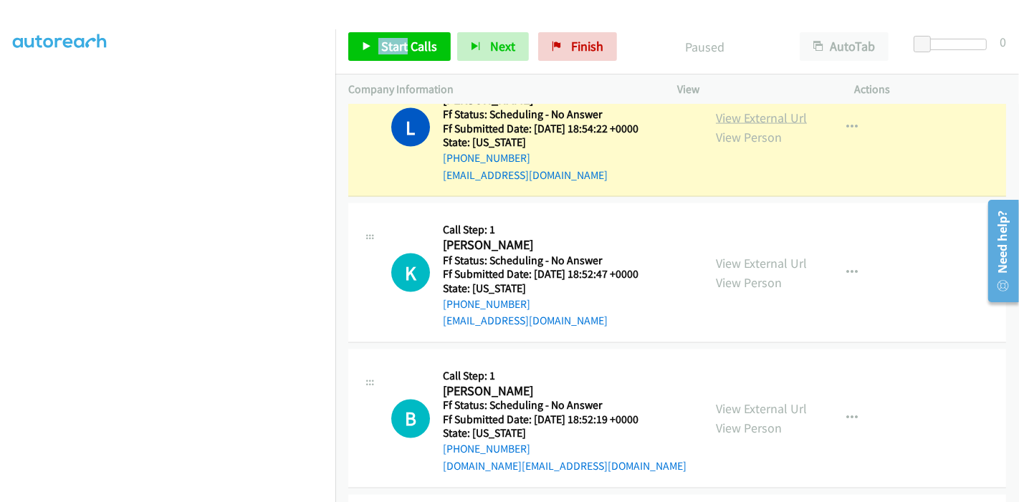
click at [761, 112] on link "View External Url" at bounding box center [761, 118] width 91 height 16
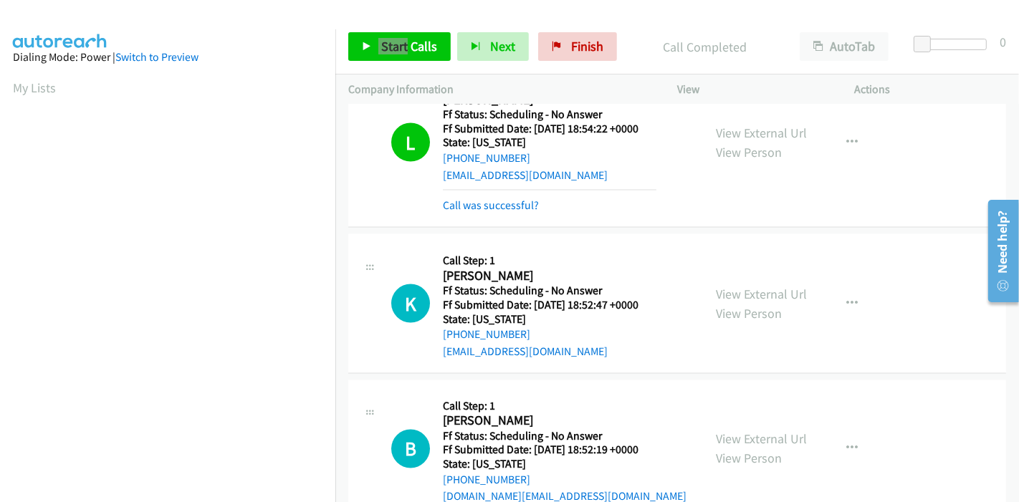
scroll to position [2004, 0]
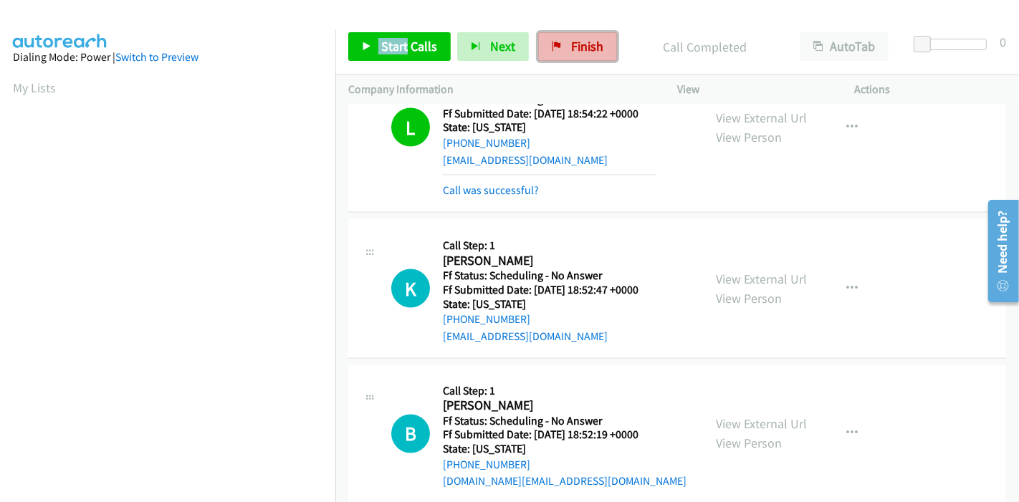
drag, startPoint x: 549, startPoint y: 39, endPoint x: 562, endPoint y: 54, distance: 19.3
click at [549, 39] on link "Finish" at bounding box center [577, 46] width 79 height 29
